Goal: Task Accomplishment & Management: Use online tool/utility

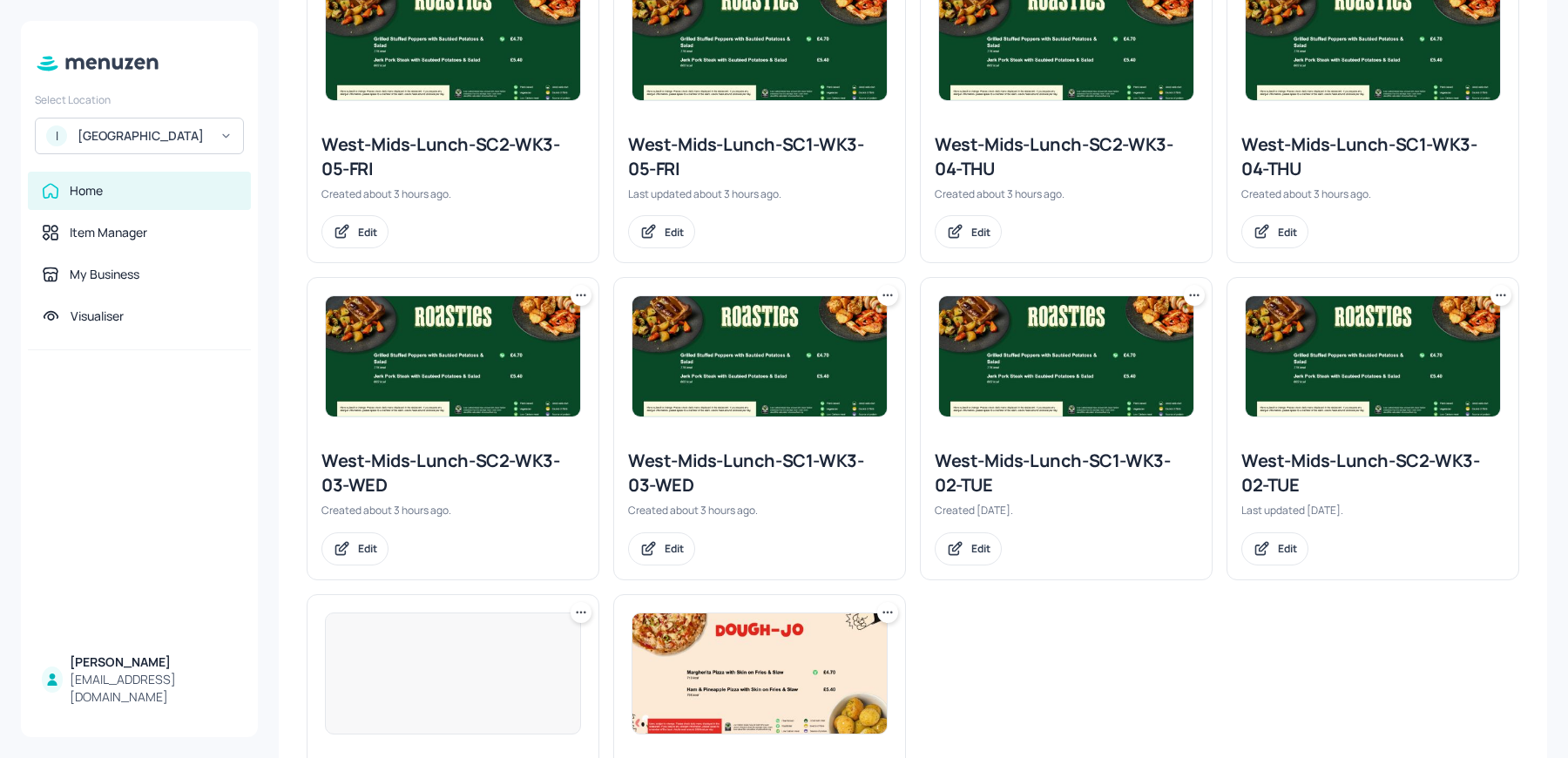
scroll to position [537, 0]
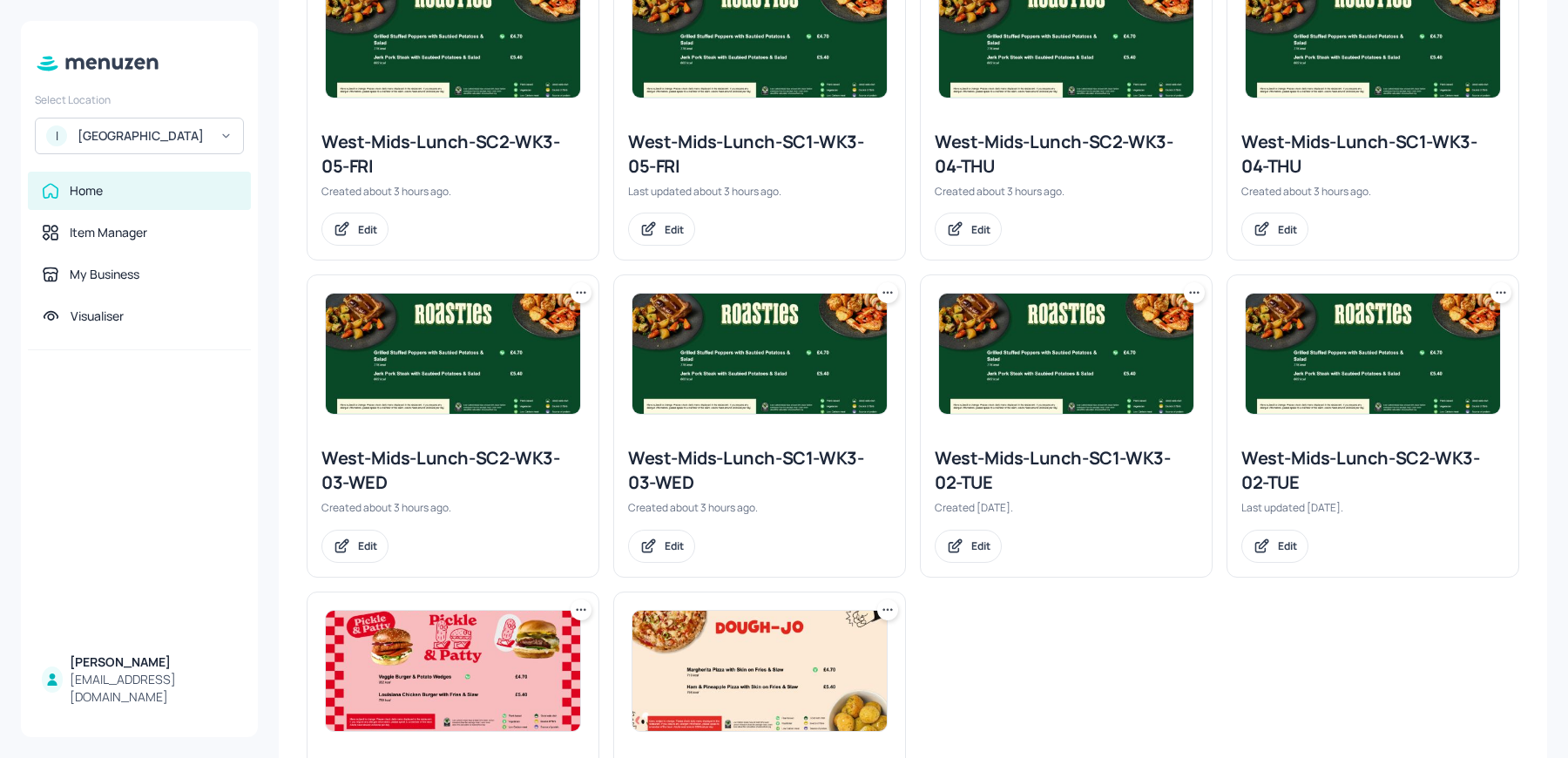
click at [774, 359] on img at bounding box center [760, 353] width 255 height 121
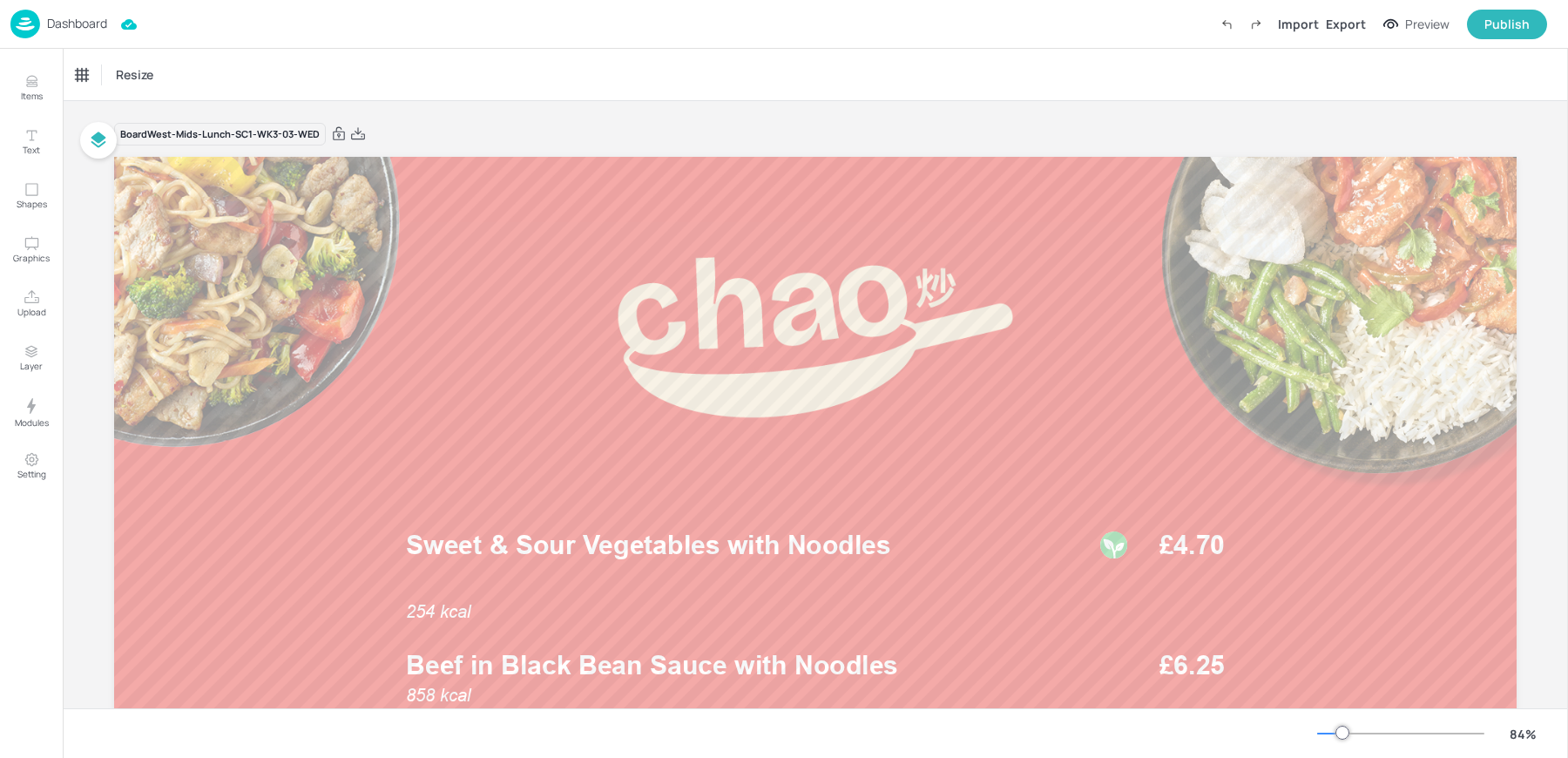
scroll to position [279, 0]
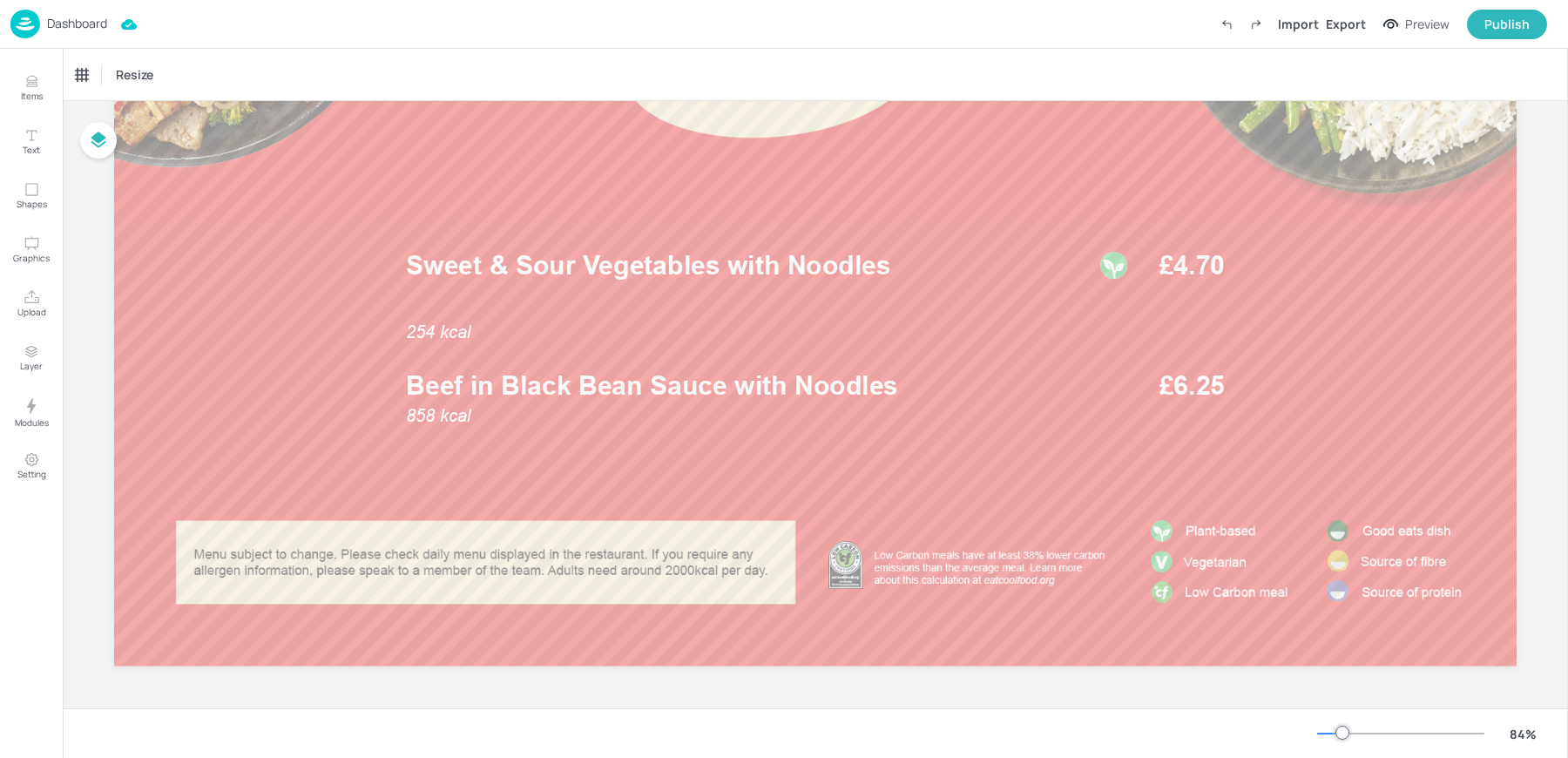
click at [39, 26] on img at bounding box center [25, 24] width 29 height 28
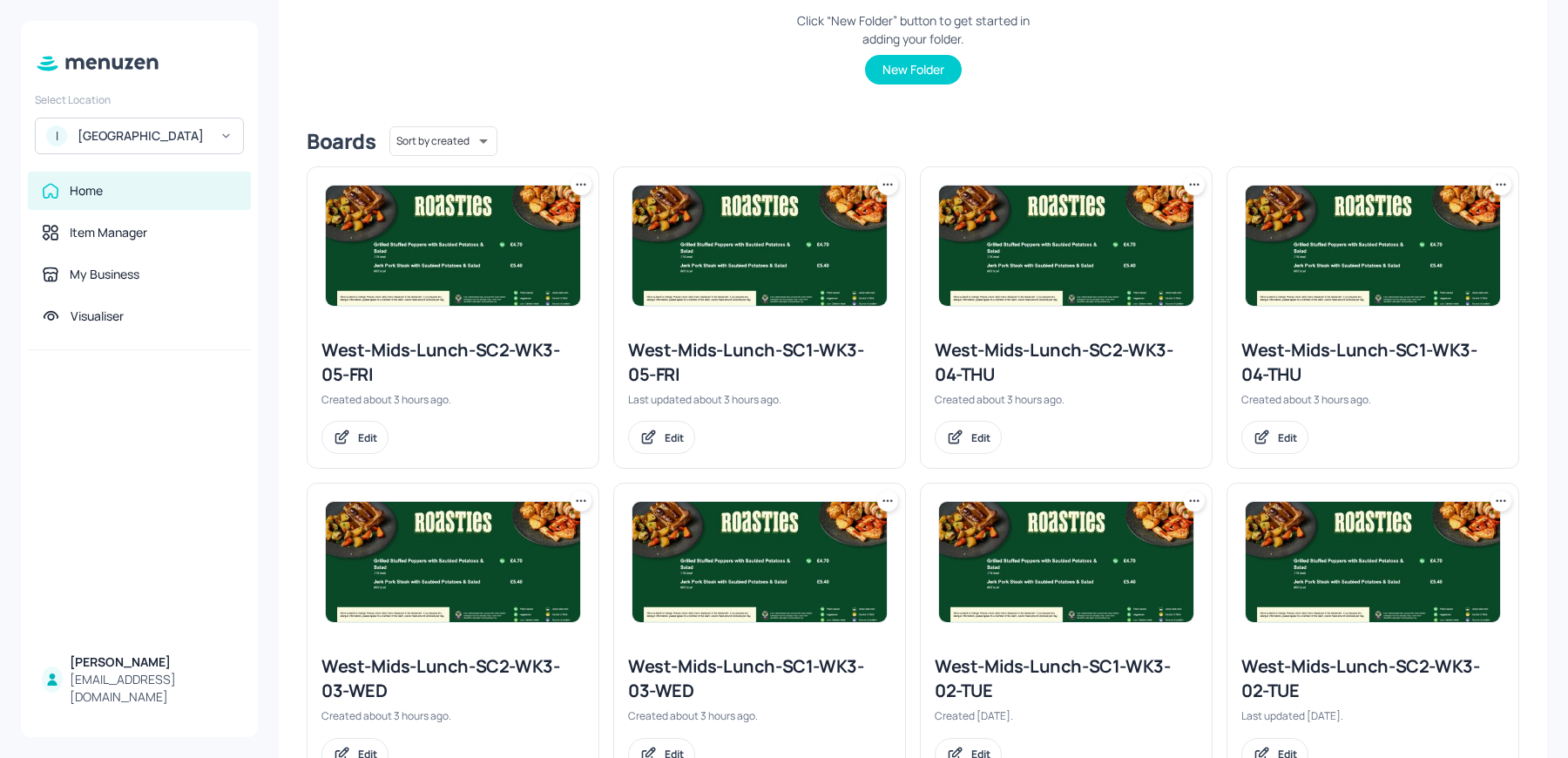
scroll to position [381, 0]
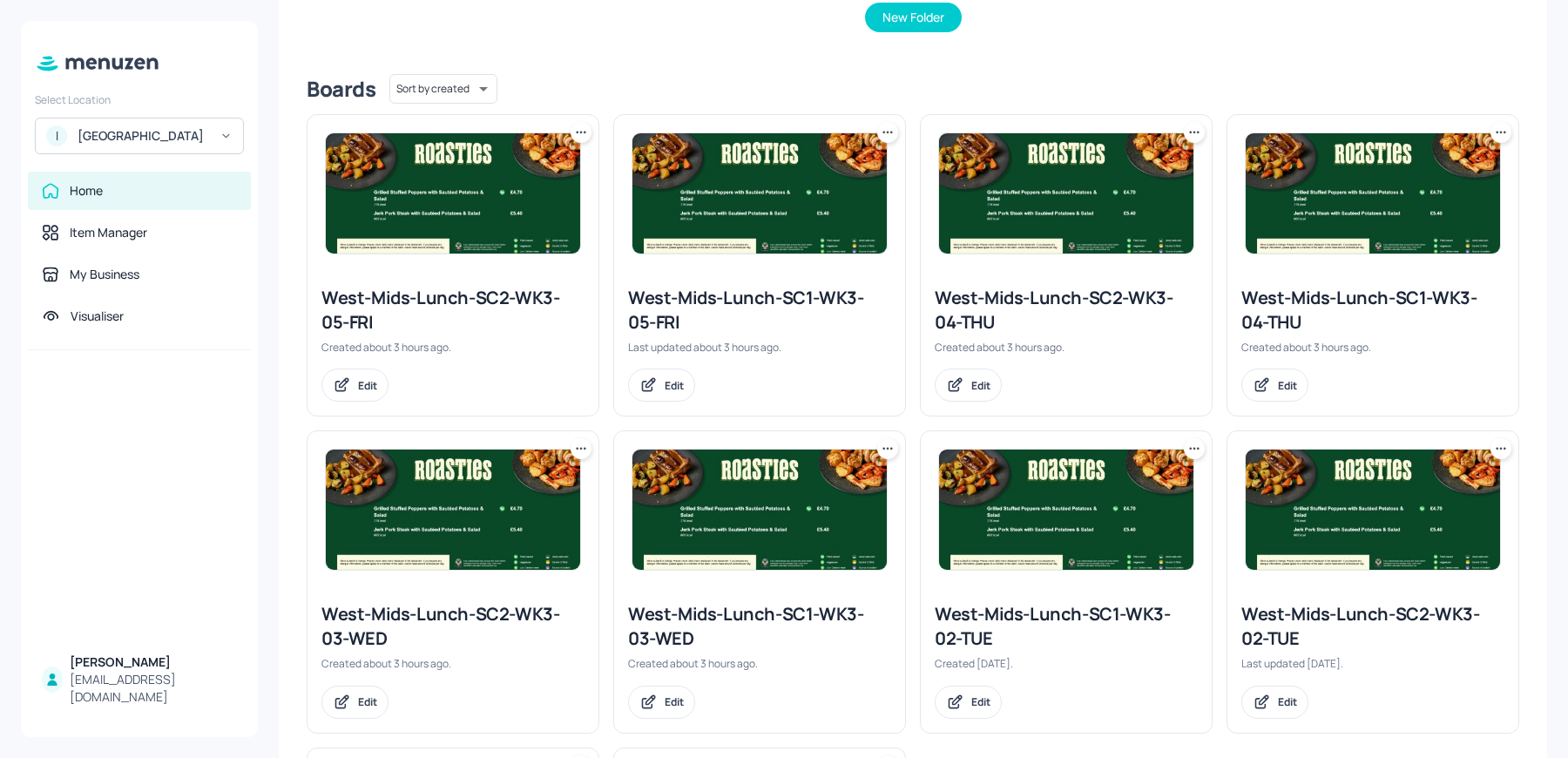
click at [504, 540] on img at bounding box center [453, 509] width 255 height 121
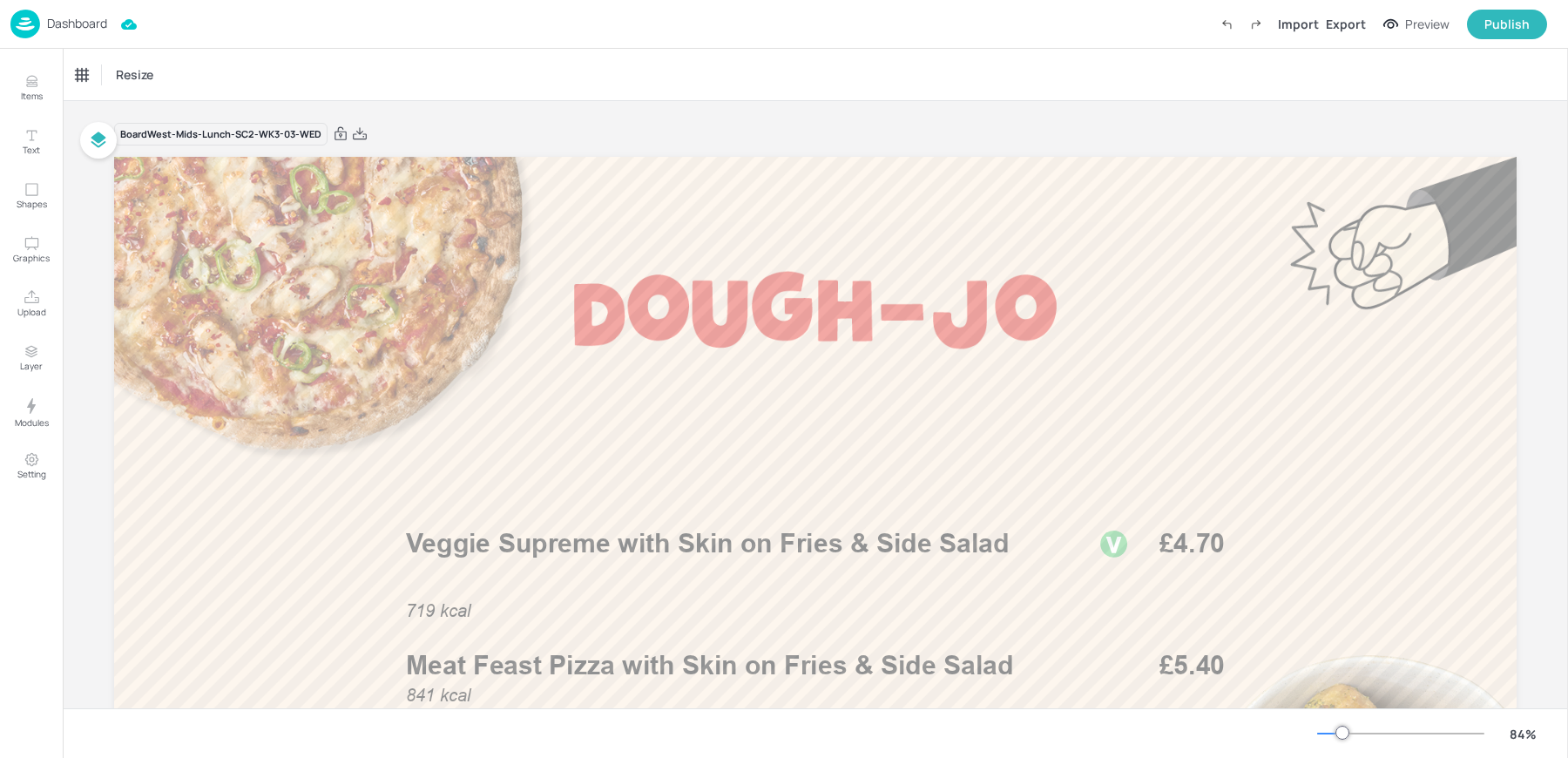
click at [24, 4] on div "Dashboard Import Export Preview Publish" at bounding box center [778, 24] width 1537 height 47
click at [61, 17] on p "Dashboard" at bounding box center [77, 23] width 60 height 12
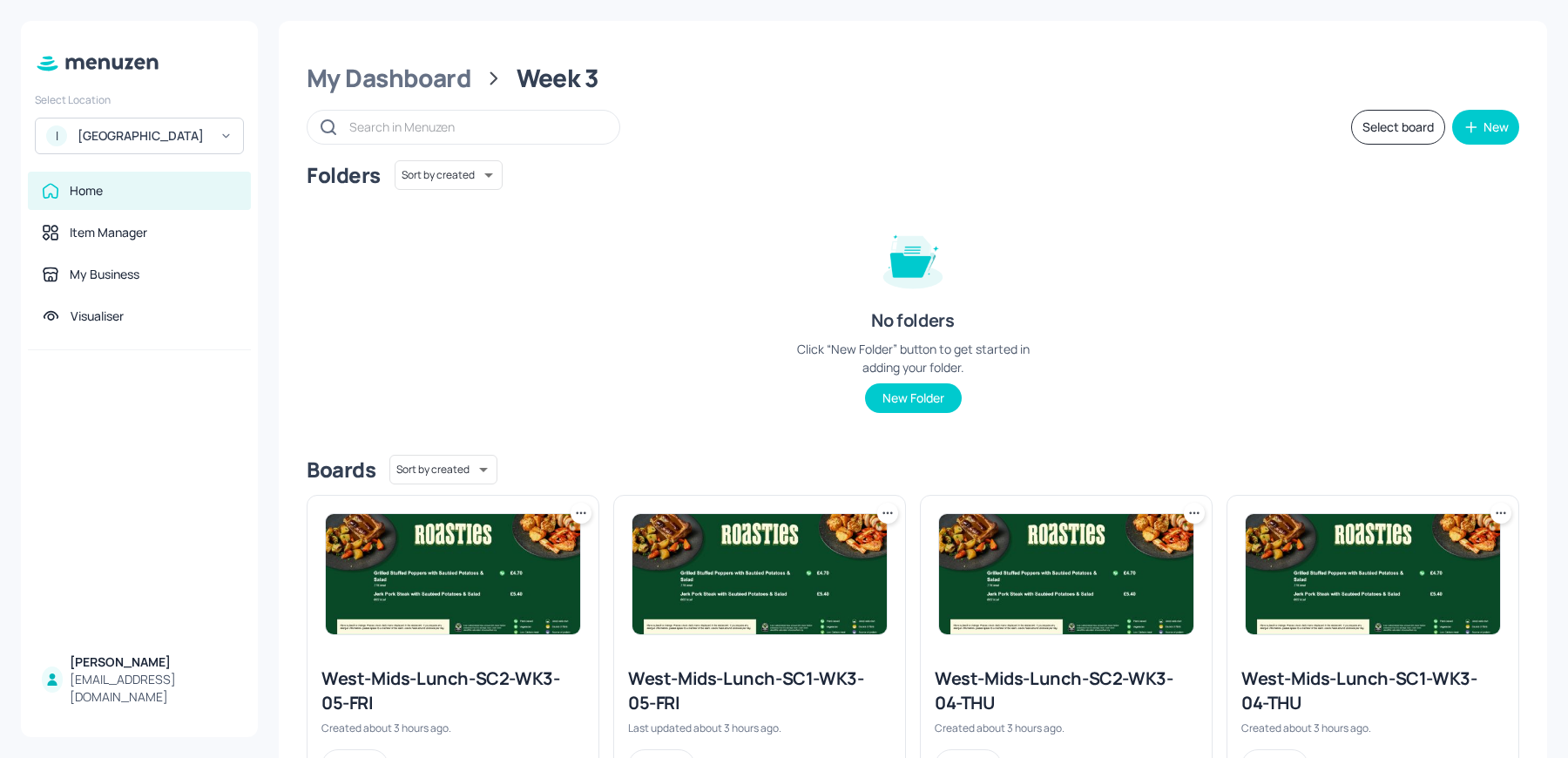
click at [67, 123] on div "I ISS - West Middlesex Hospital" at bounding box center [140, 136] width 209 height 37
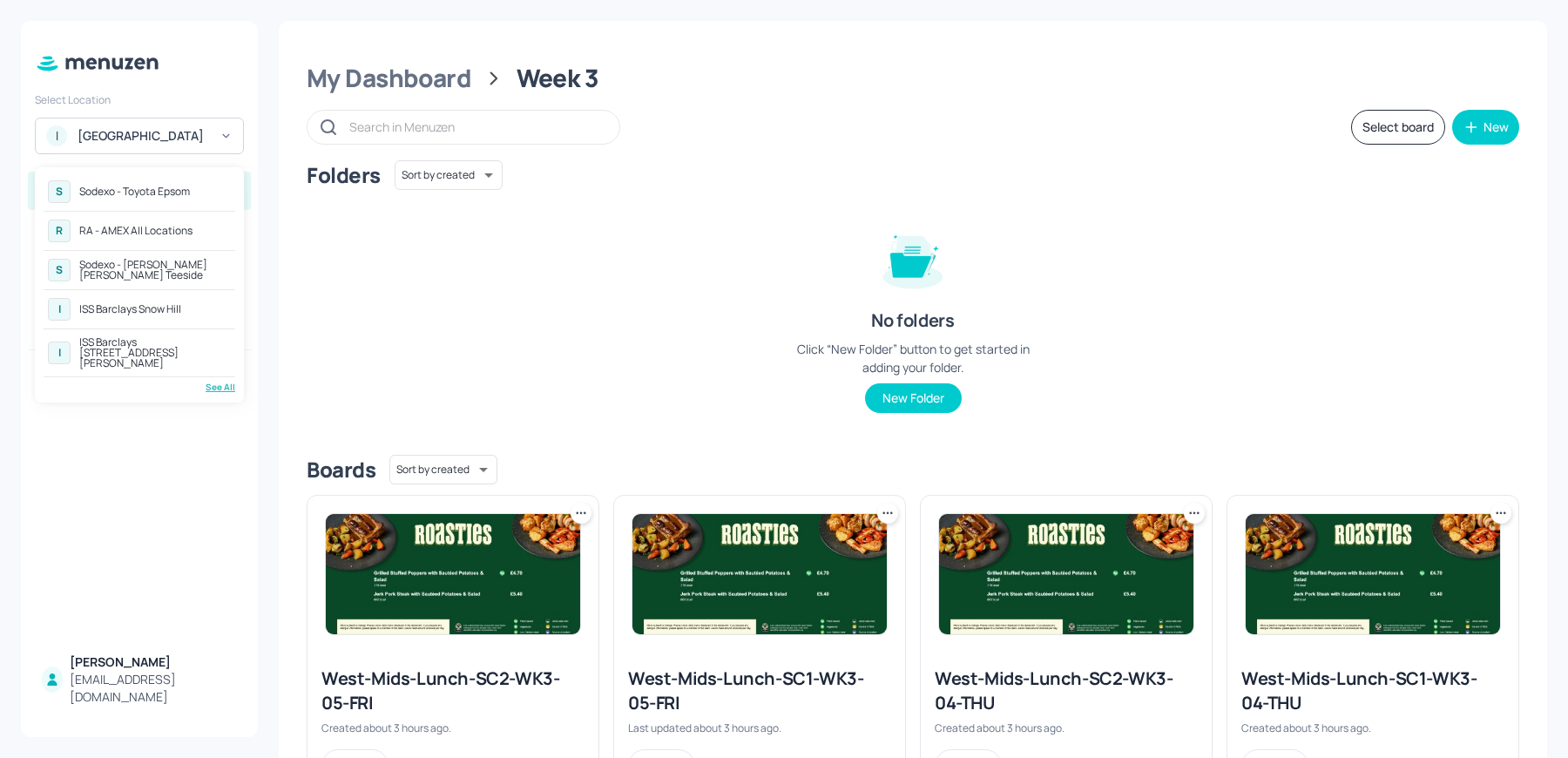
click at [164, 312] on div "ISS Barclays Snow Hill" at bounding box center [129, 309] width 102 height 10
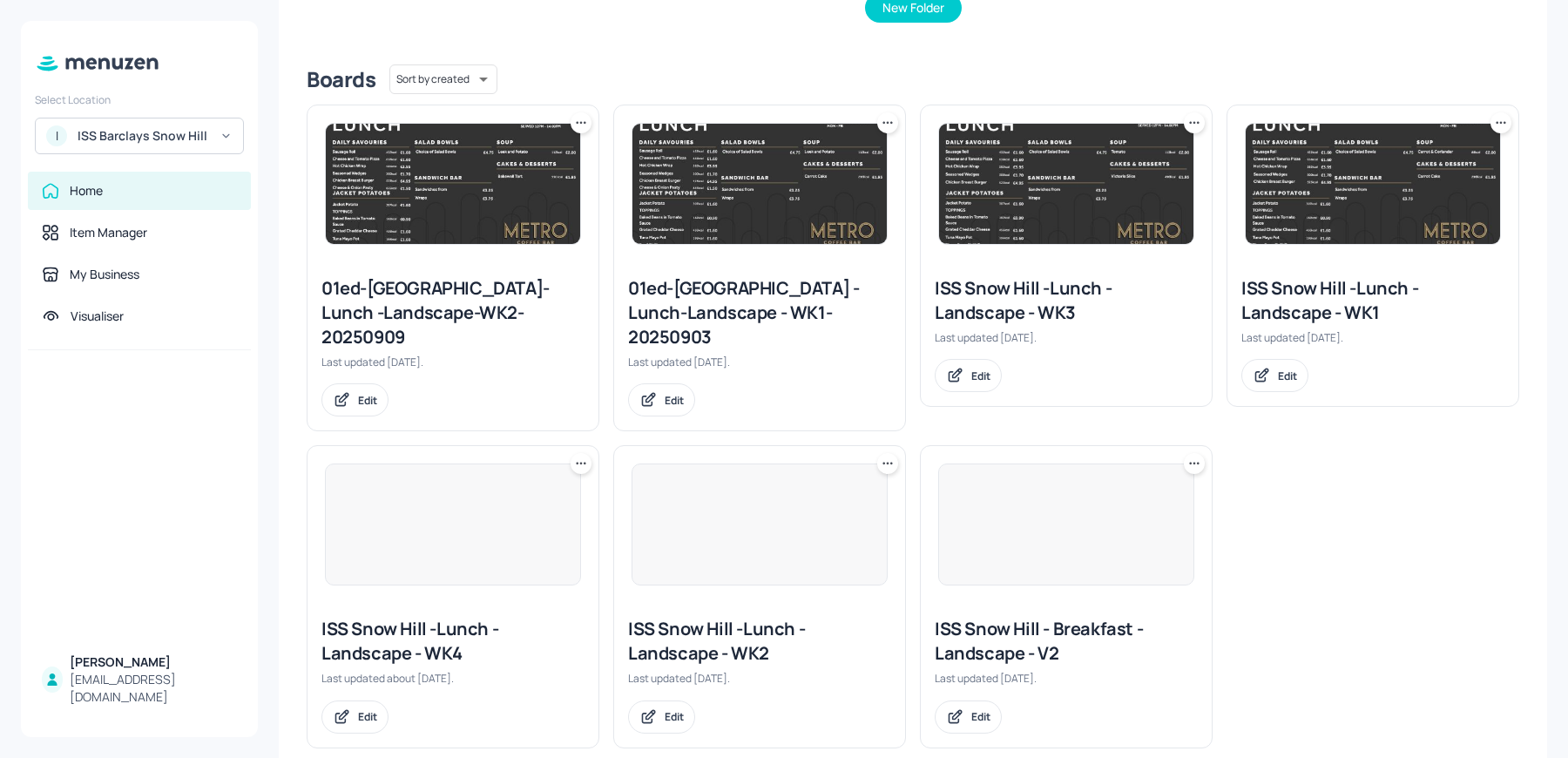
scroll to position [394, 0]
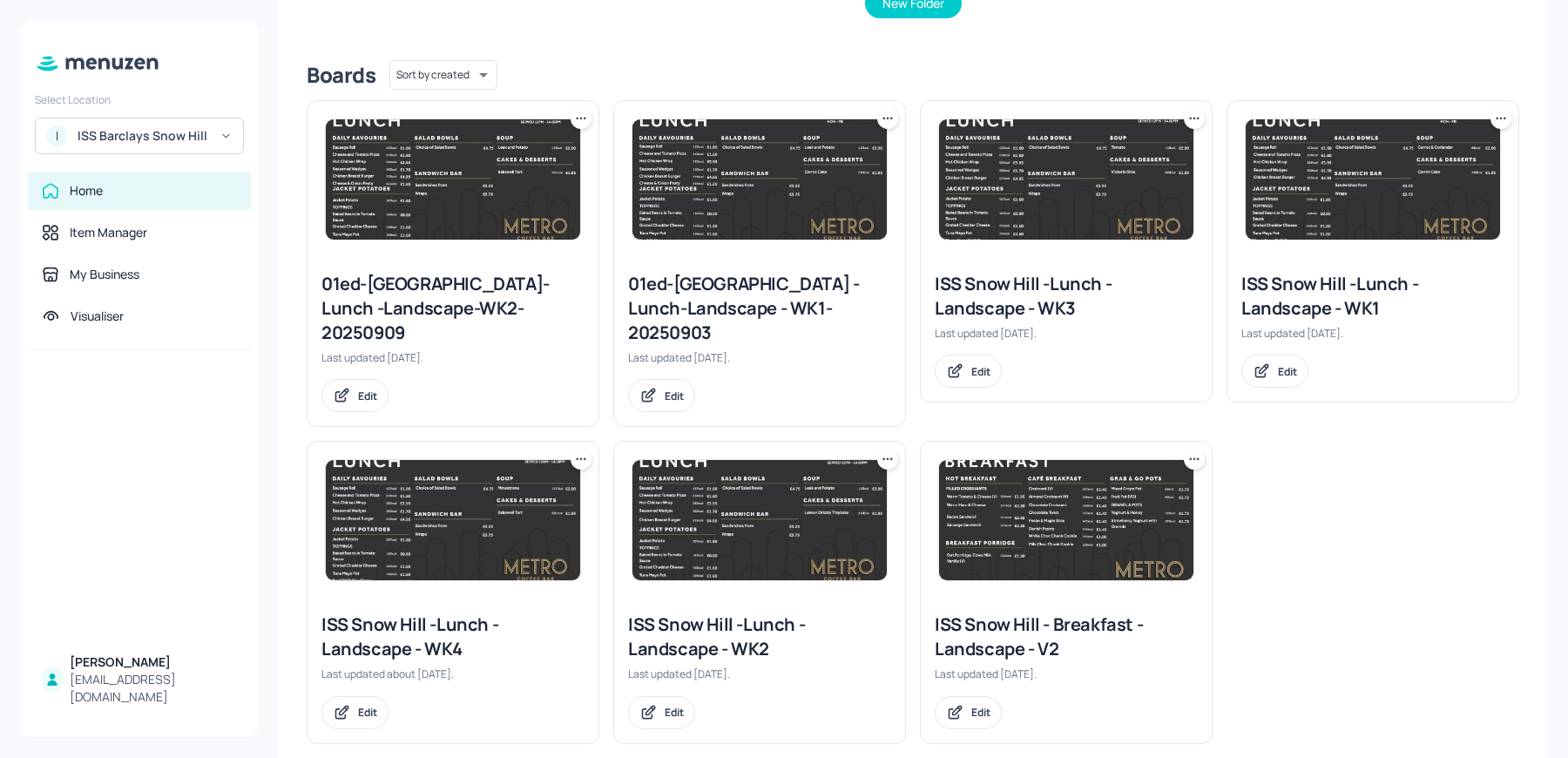
click at [396, 622] on div "ISS Snow Hill -Lunch - Landscape - WK4" at bounding box center [452, 636] width 263 height 48
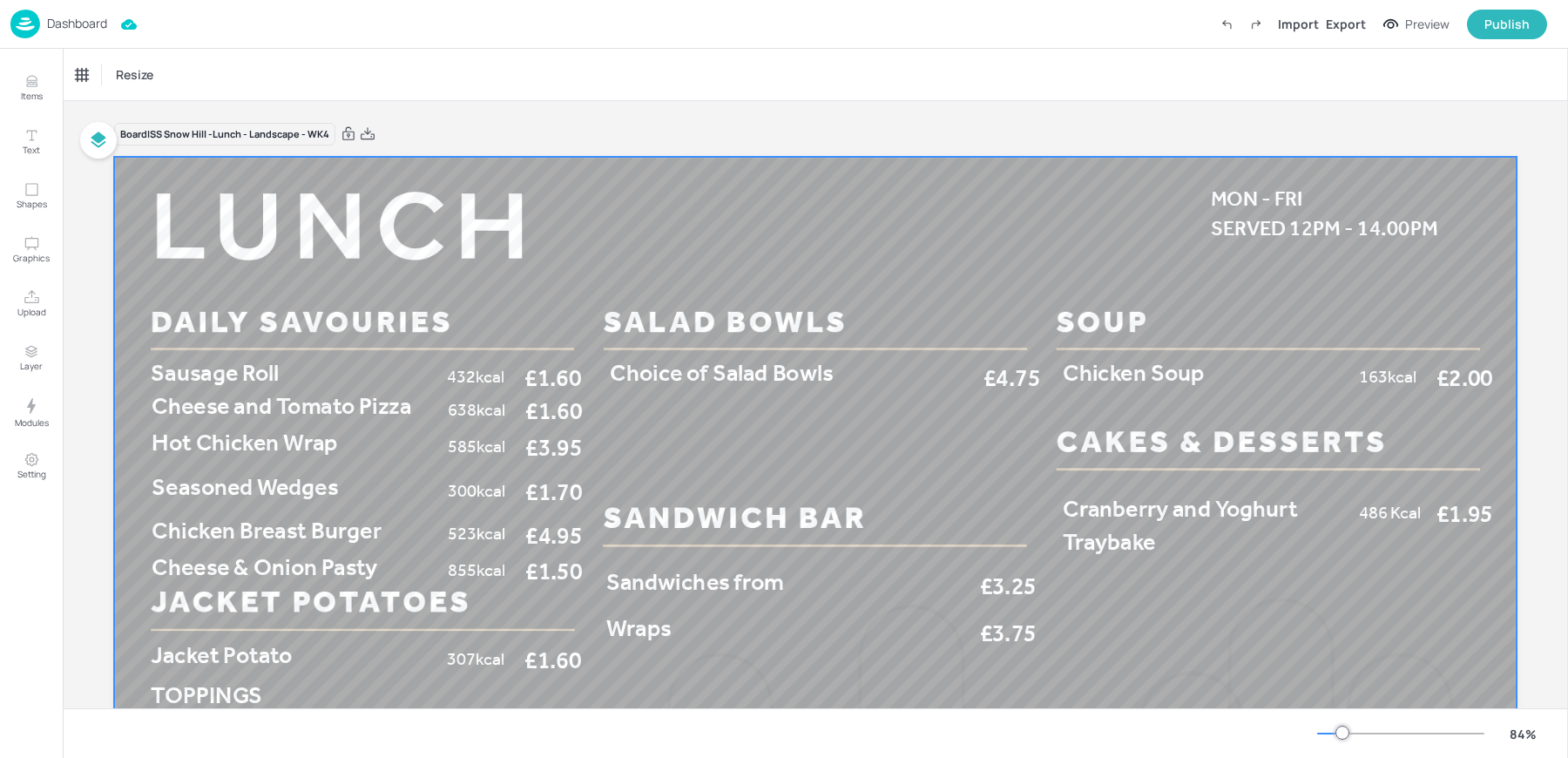
click at [1097, 414] on div at bounding box center [815, 551] width 1403 height 789
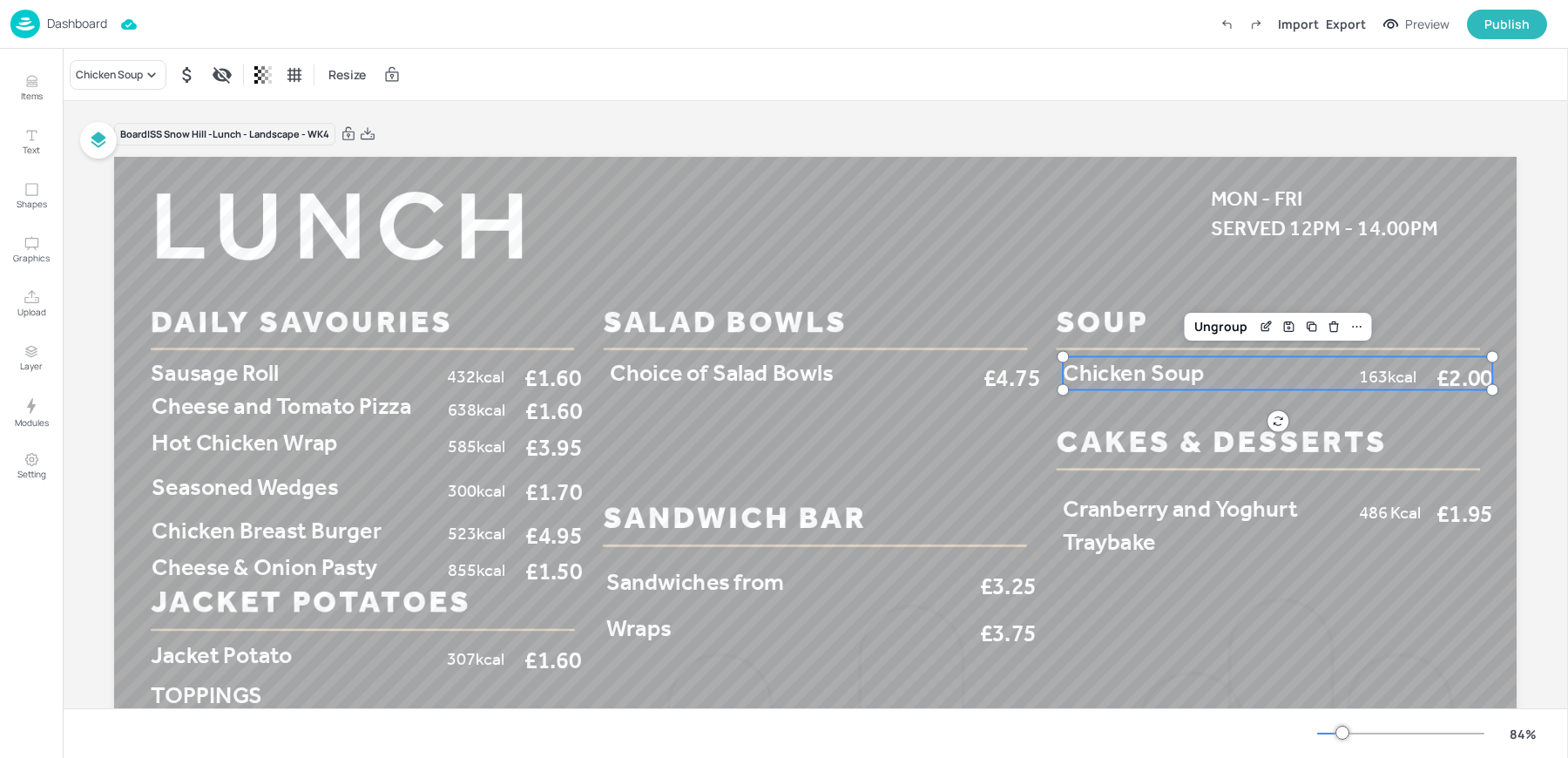
click at [1095, 387] on p "Chicken Soup" at bounding box center [1206, 372] width 286 height 33
click at [144, 71] on icon at bounding box center [151, 75] width 17 height 17
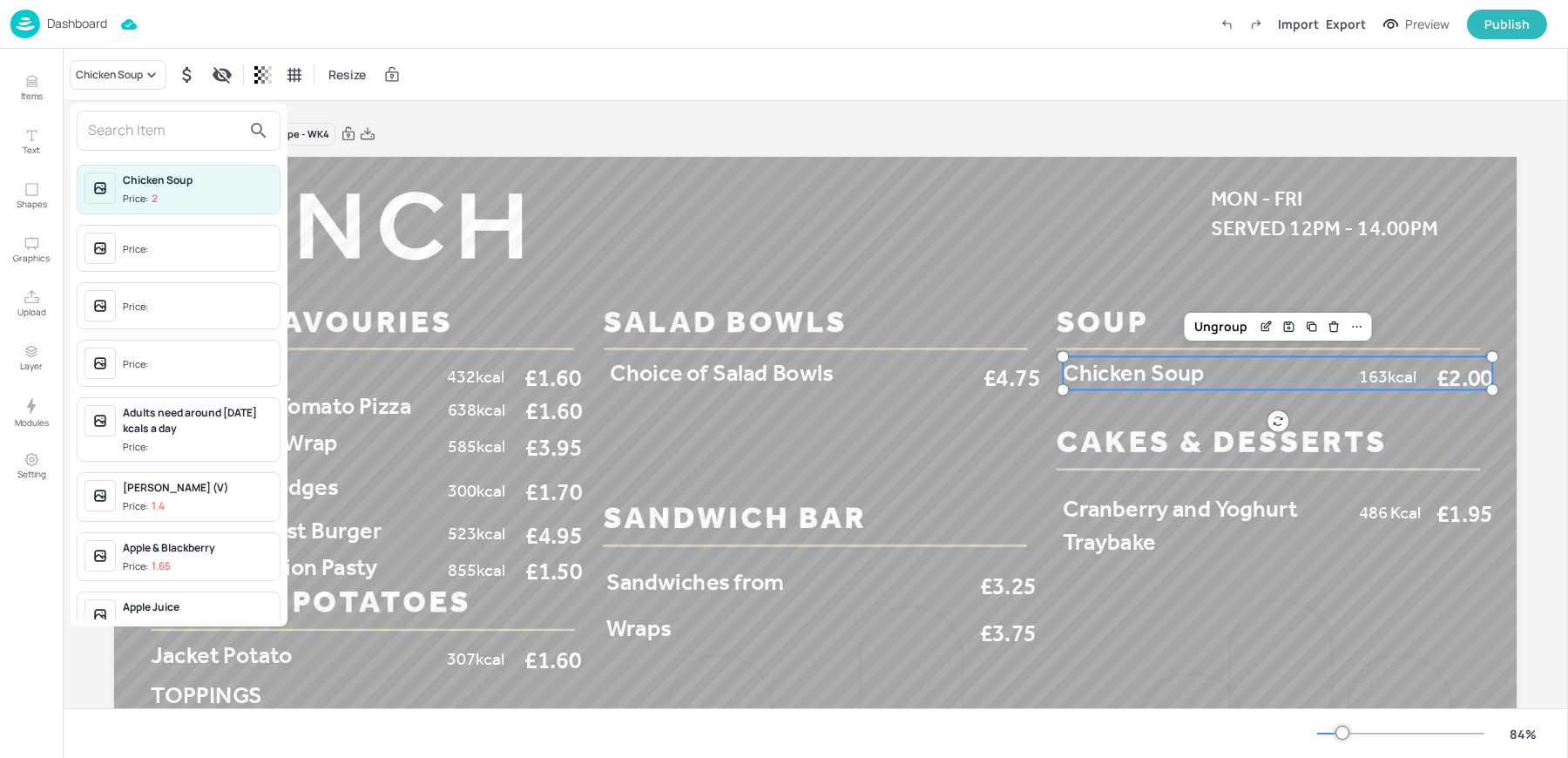
click at [121, 129] on input "text" at bounding box center [164, 130] width 153 height 28
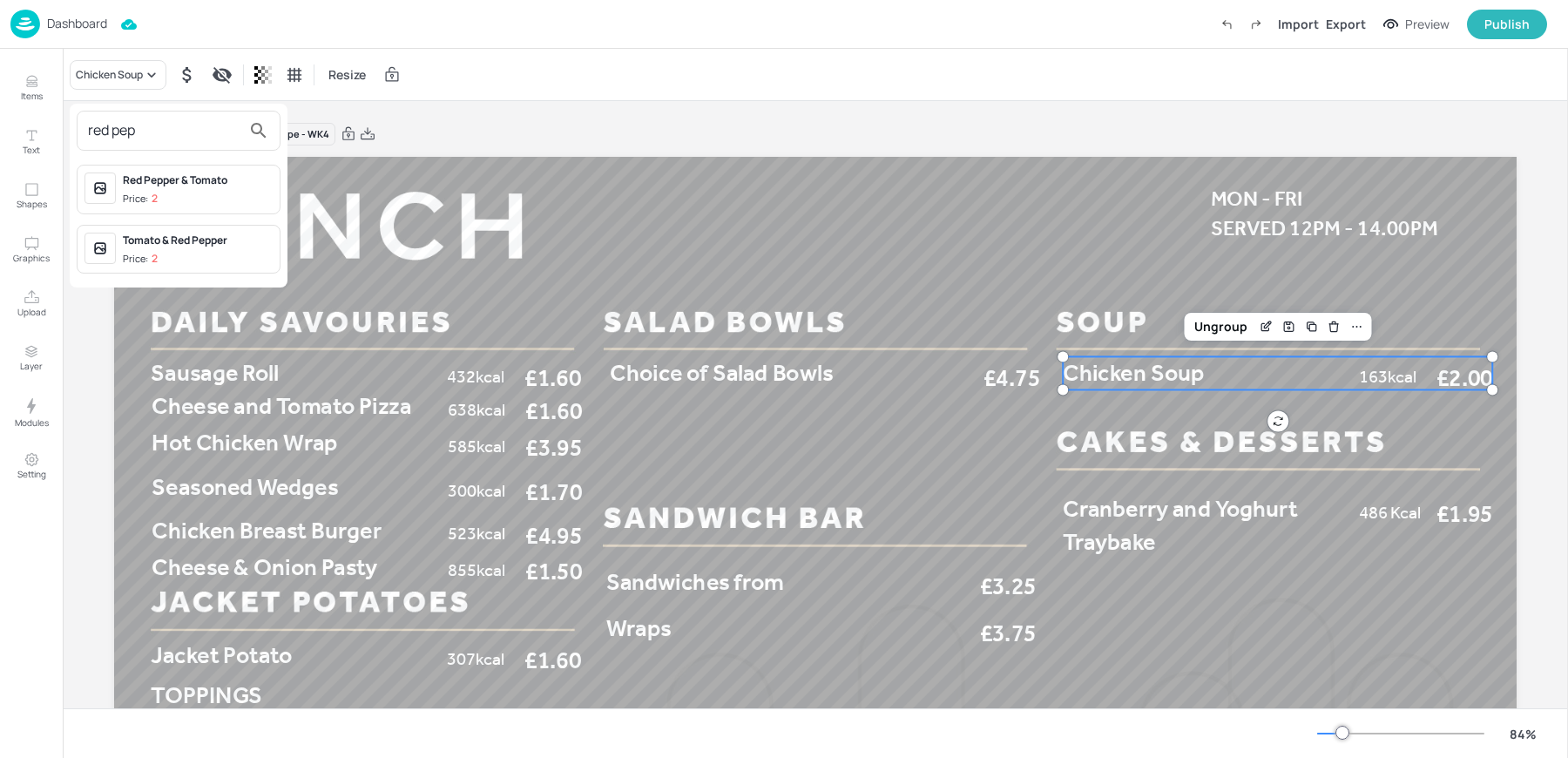
type input "red pep"
click at [142, 180] on div "Red Pepper & Tomato" at bounding box center [198, 180] width 150 height 16
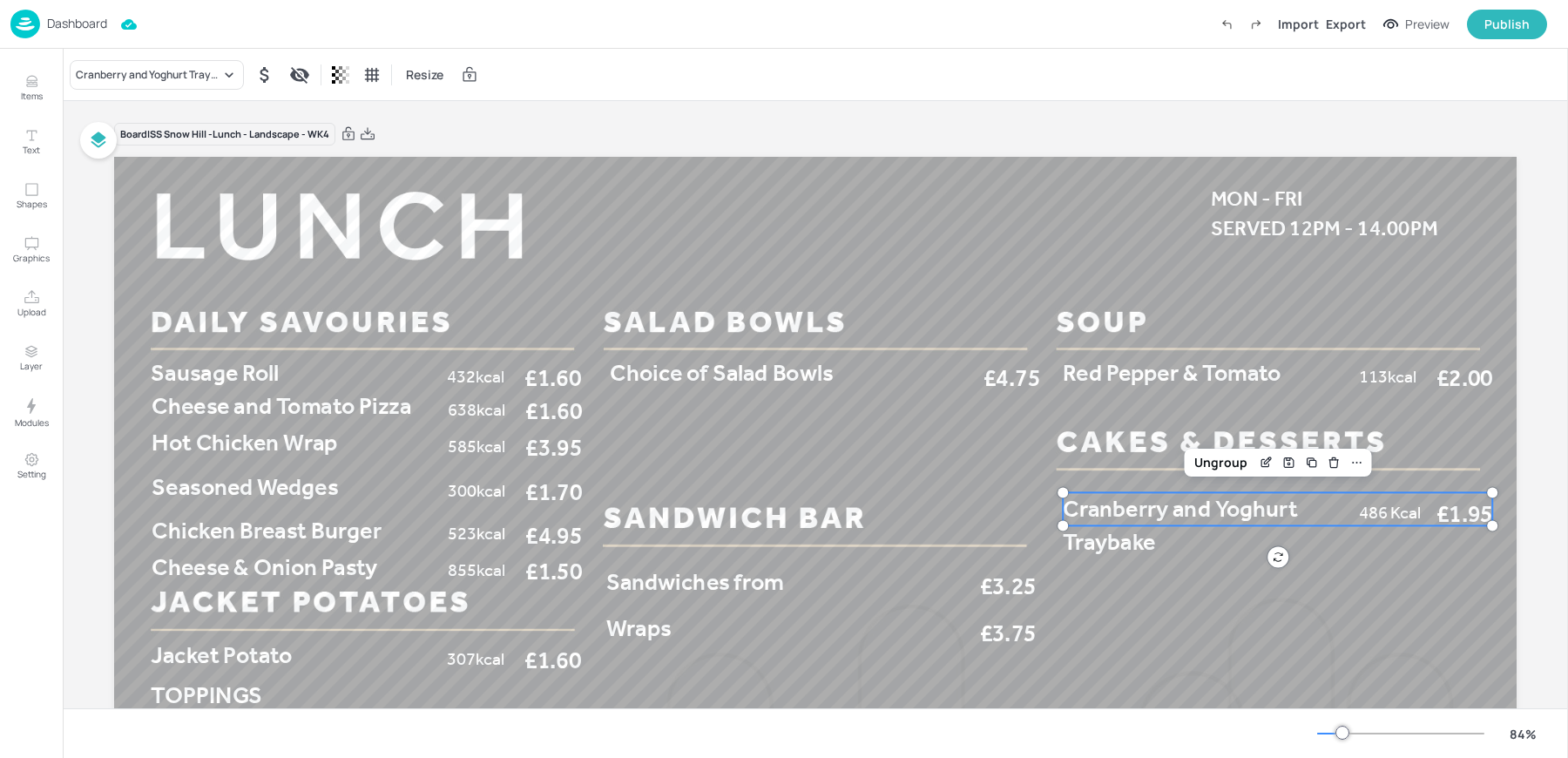
click at [1172, 536] on p "Cranberry and Yoghurt Traybake" at bounding box center [1206, 524] width 286 height 66
click at [136, 82] on div "Cranberry and Yoghurt Traybake" at bounding box center [156, 74] width 174 height 29
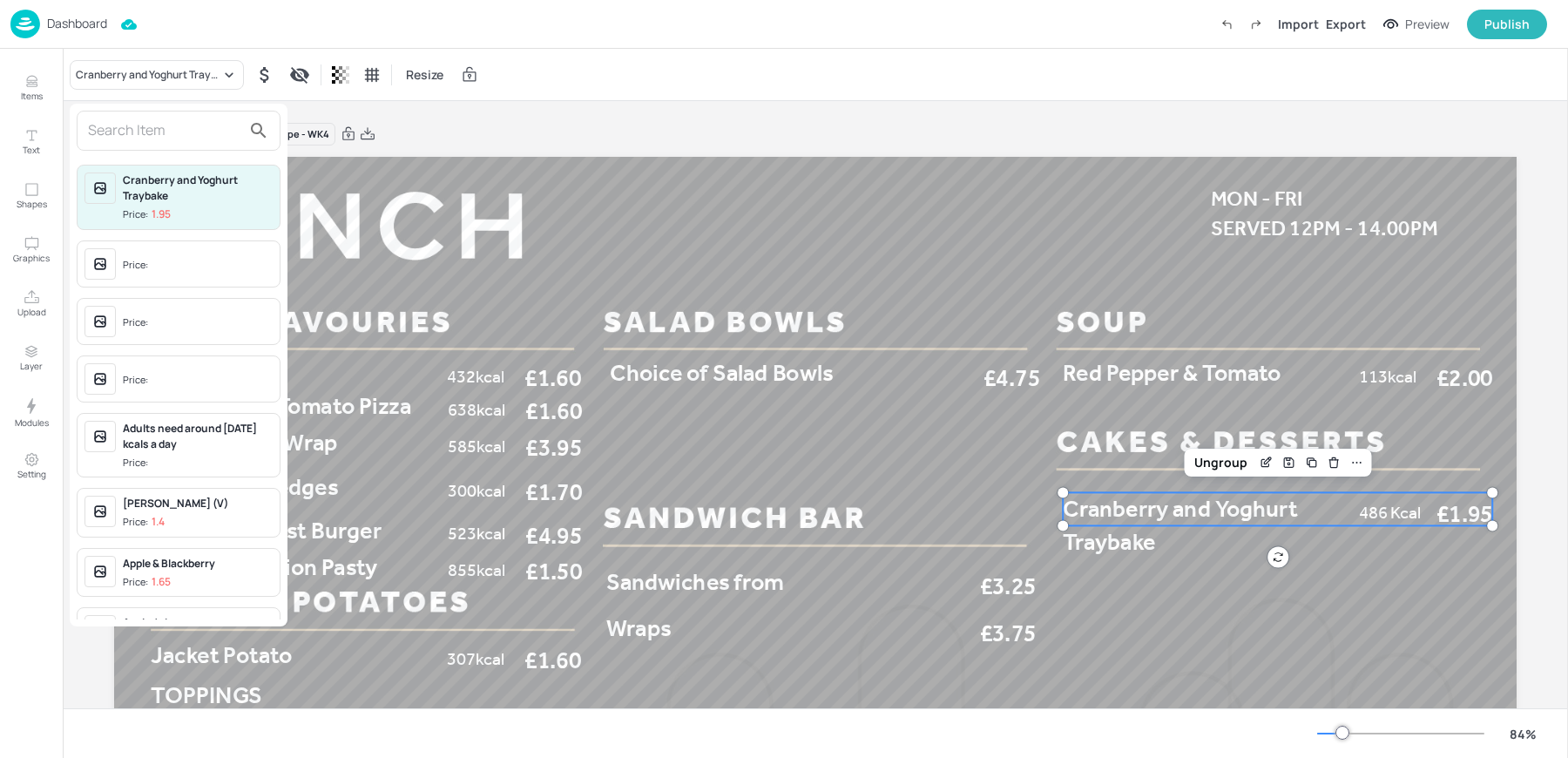
click at [139, 142] on input "text" at bounding box center [164, 130] width 153 height 28
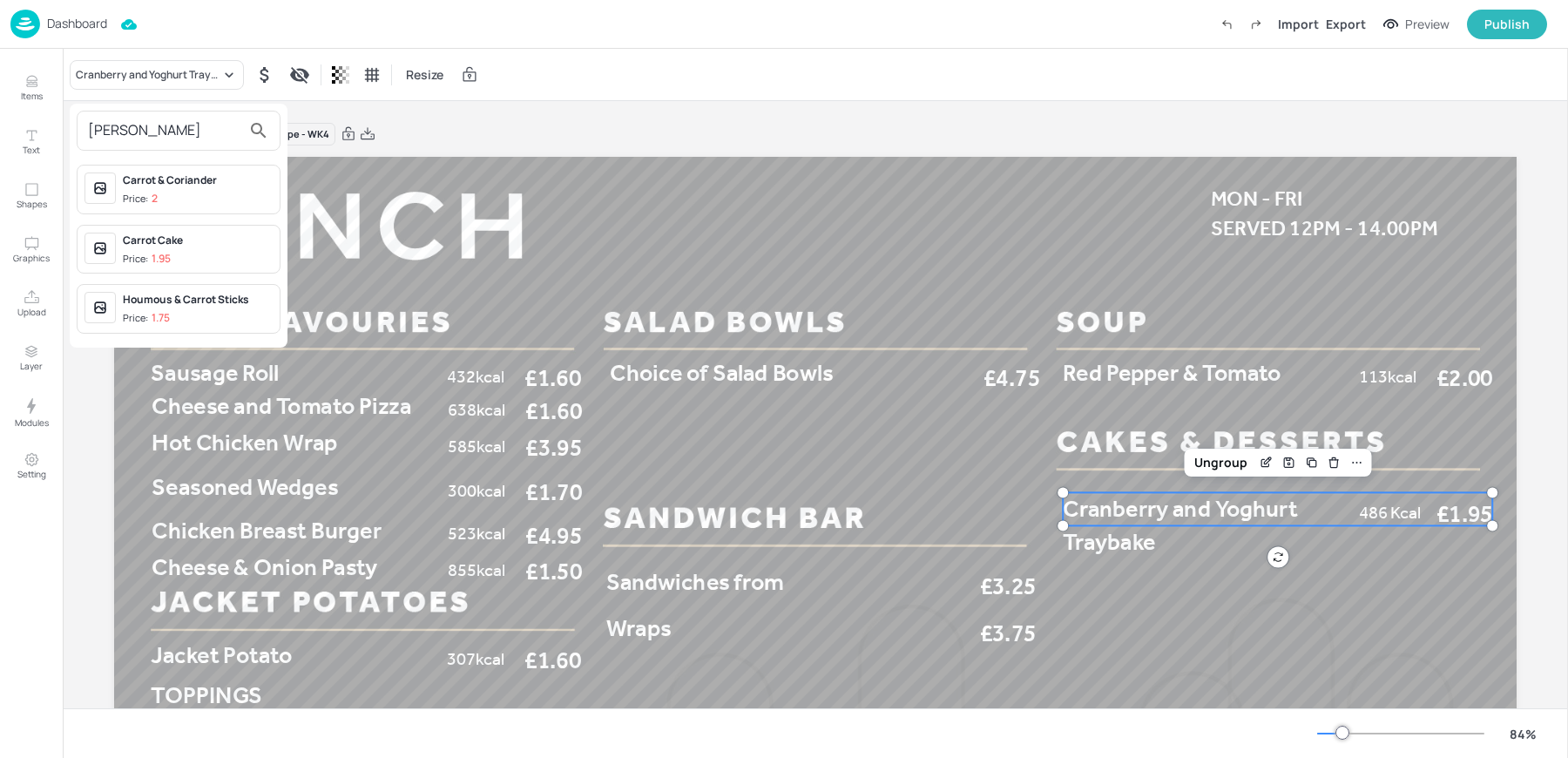
type input "[PERSON_NAME]"
click at [163, 262] on p "1.95" at bounding box center [162, 258] width 19 height 12
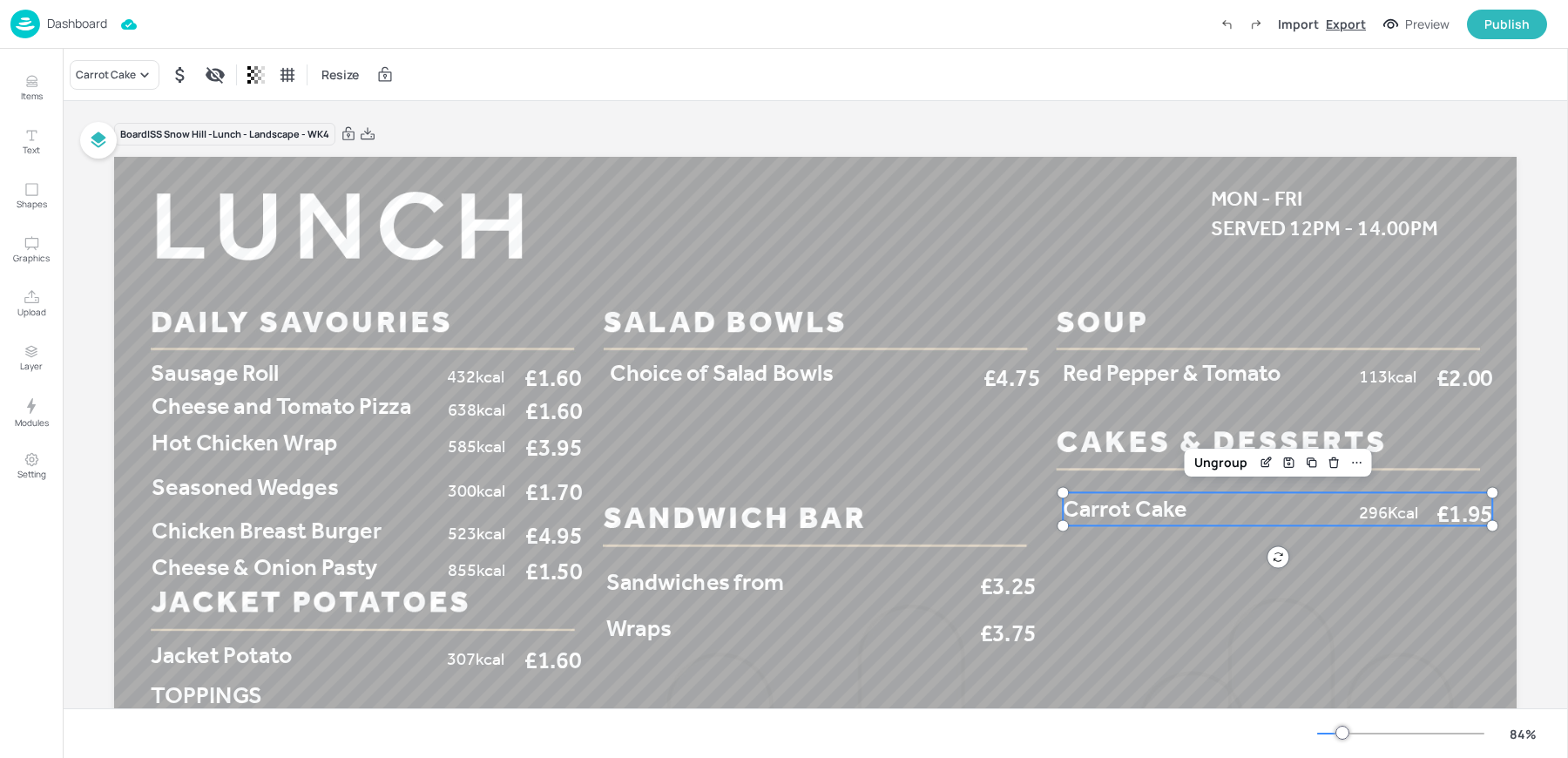
click at [1364, 23] on div "Export" at bounding box center [1347, 24] width 40 height 18
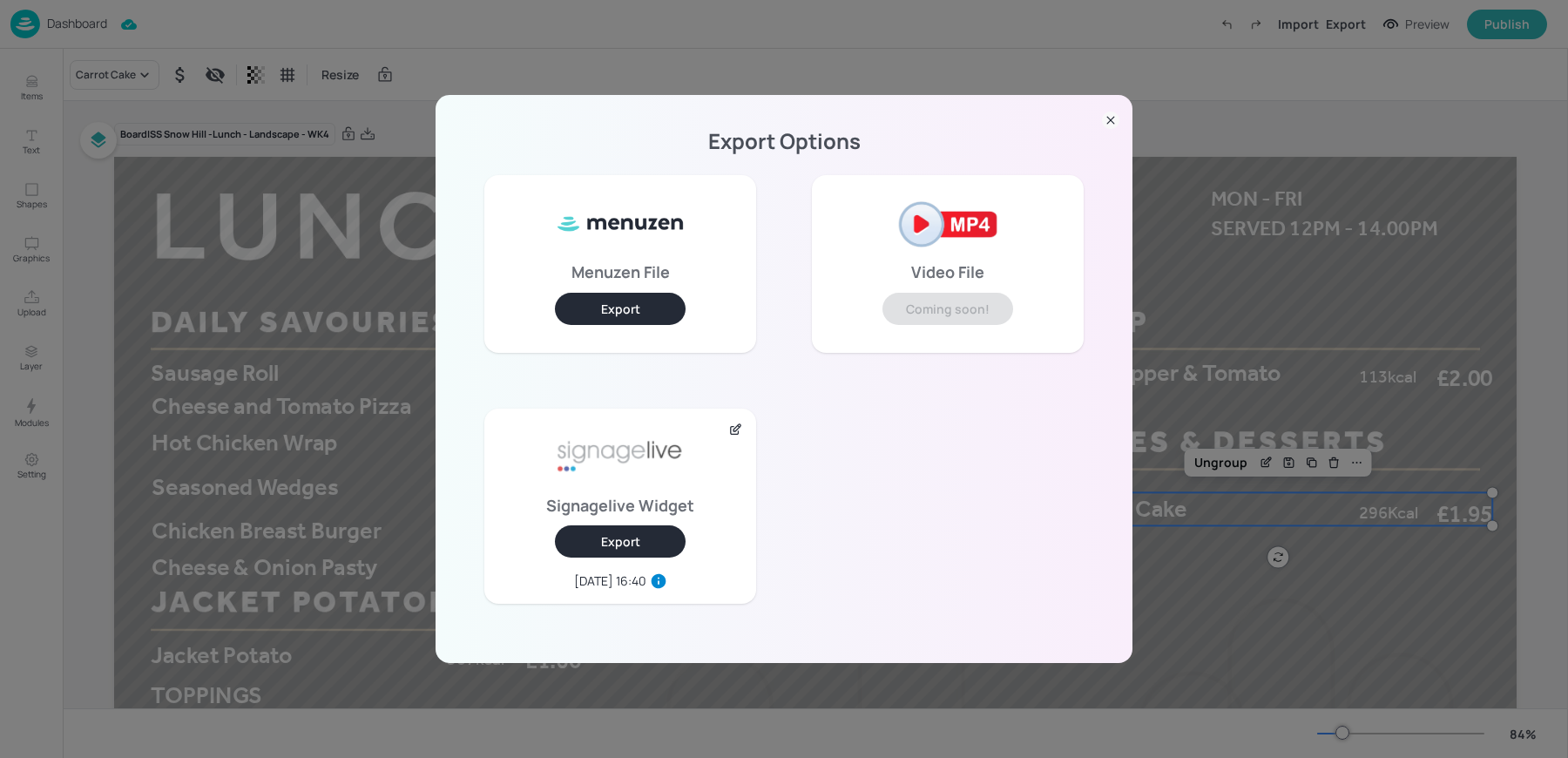
click at [654, 546] on button "Export" at bounding box center [621, 541] width 131 height 32
